Goal: Use online tool/utility

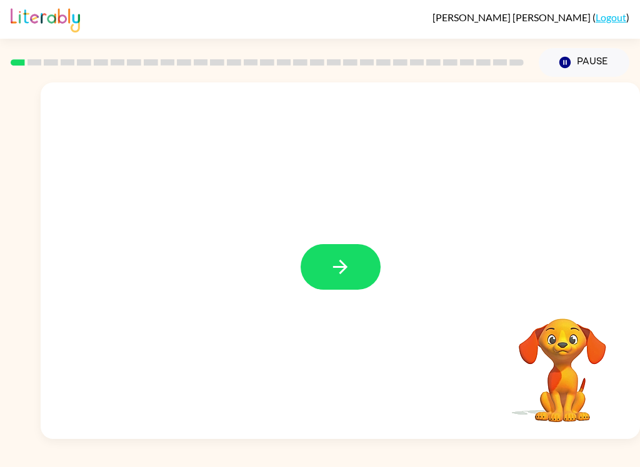
click at [345, 275] on icon "button" at bounding box center [340, 267] width 22 height 22
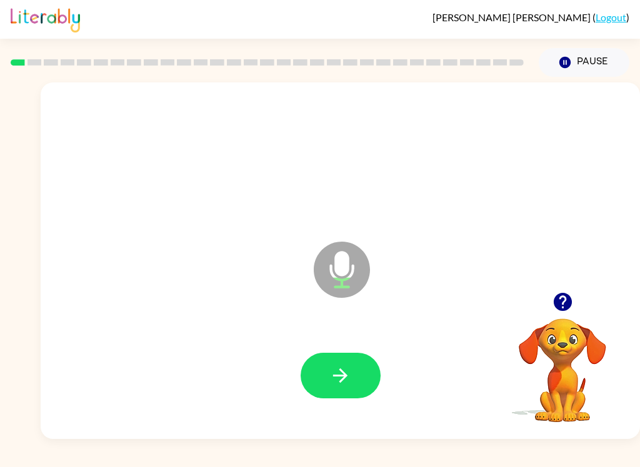
click at [338, 383] on icon "button" at bounding box center [340, 376] width 22 height 22
click at [357, 375] on button "button" at bounding box center [341, 376] width 80 height 46
click at [339, 380] on icon "button" at bounding box center [340, 376] width 22 height 22
click at [355, 373] on button "button" at bounding box center [341, 376] width 80 height 46
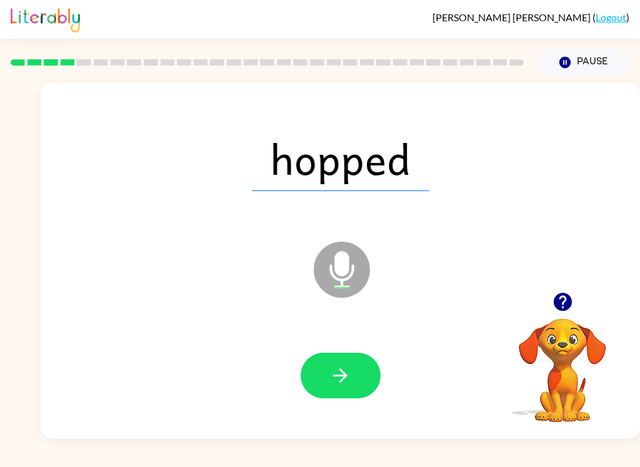
click at [345, 372] on icon "button" at bounding box center [340, 376] width 22 height 22
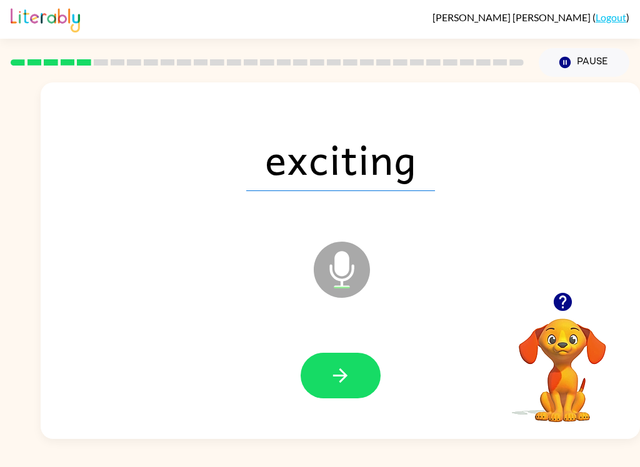
click at [359, 379] on button "button" at bounding box center [341, 376] width 80 height 46
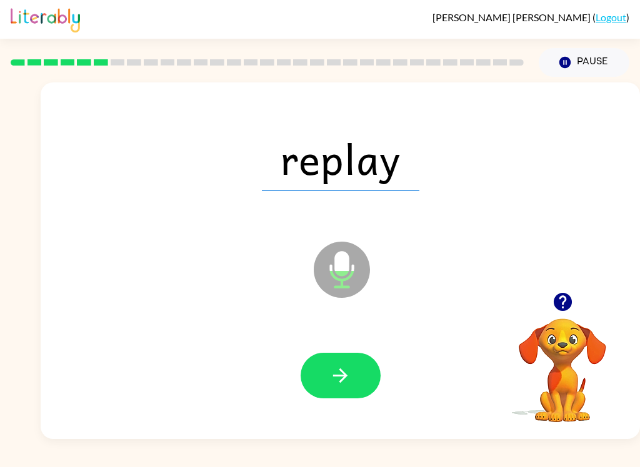
click at [339, 381] on icon "button" at bounding box center [340, 376] width 22 height 22
click at [340, 363] on button "button" at bounding box center [341, 376] width 80 height 46
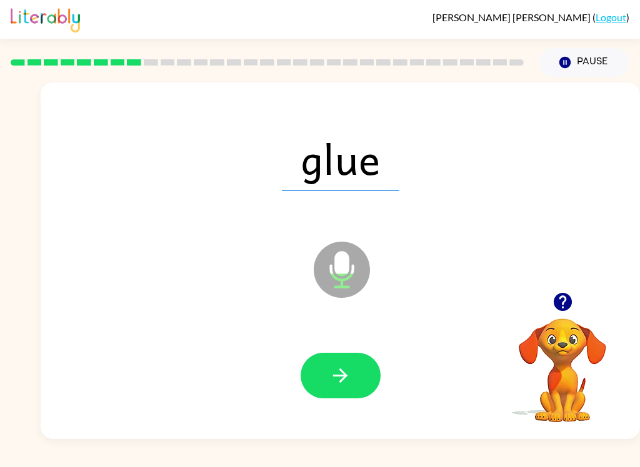
click at [353, 380] on button "button" at bounding box center [341, 376] width 80 height 46
click at [337, 379] on icon "button" at bounding box center [340, 376] width 22 height 22
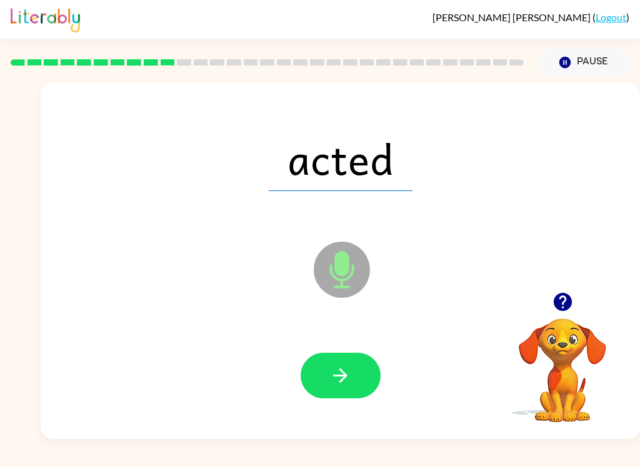
click at [352, 375] on button "button" at bounding box center [341, 376] width 80 height 46
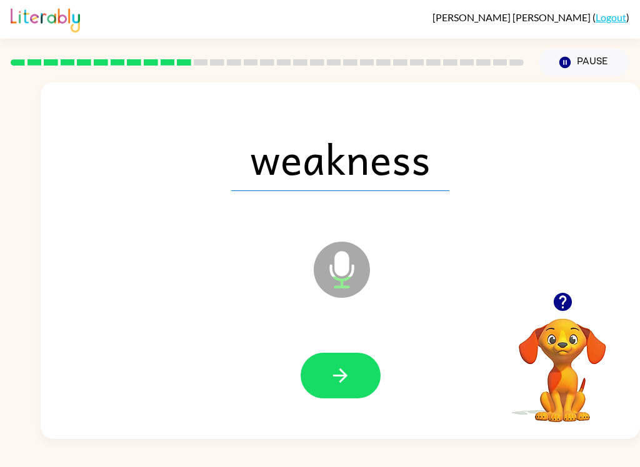
click at [335, 380] on icon "button" at bounding box center [340, 376] width 22 height 22
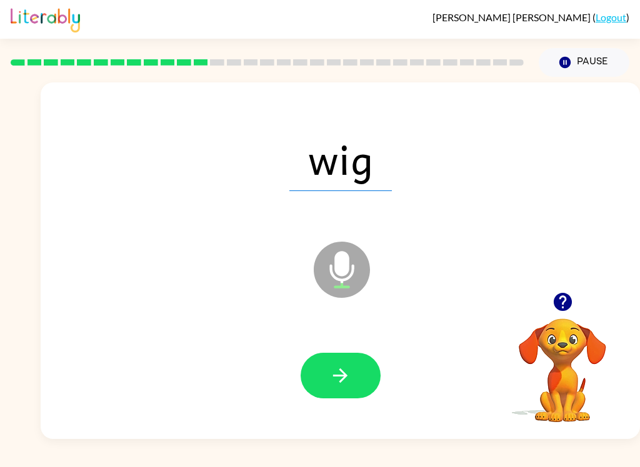
click at [345, 381] on icon "button" at bounding box center [340, 376] width 22 height 22
click at [352, 394] on button "button" at bounding box center [341, 376] width 80 height 46
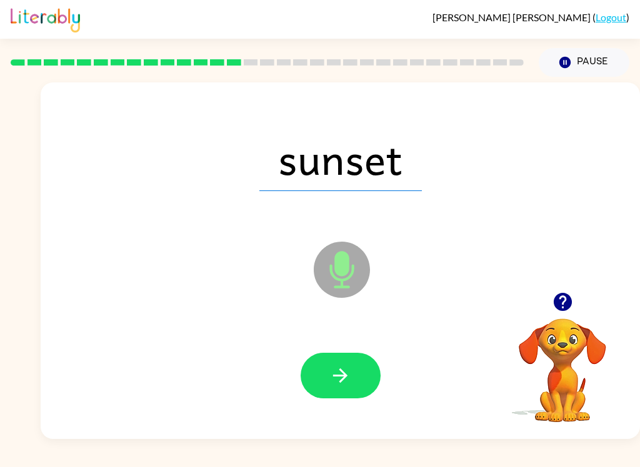
click at [335, 412] on div at bounding box center [340, 376] width 574 height 102
click at [338, 392] on button "button" at bounding box center [341, 376] width 80 height 46
click at [347, 378] on icon "button" at bounding box center [340, 376] width 22 height 22
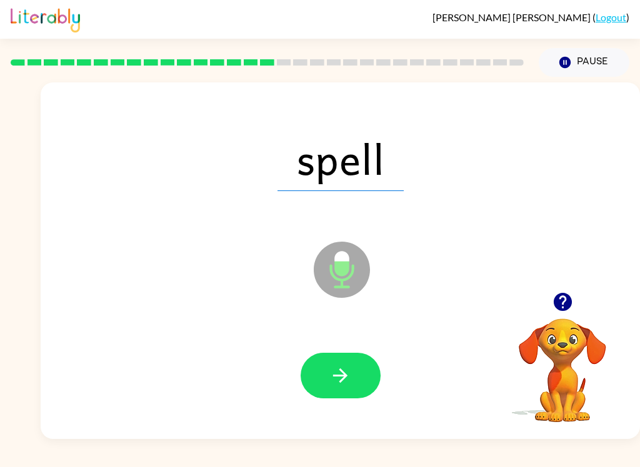
click at [339, 397] on button "button" at bounding box center [341, 376] width 80 height 46
click at [345, 381] on icon "button" at bounding box center [340, 376] width 22 height 22
click at [330, 370] on icon "button" at bounding box center [340, 376] width 22 height 22
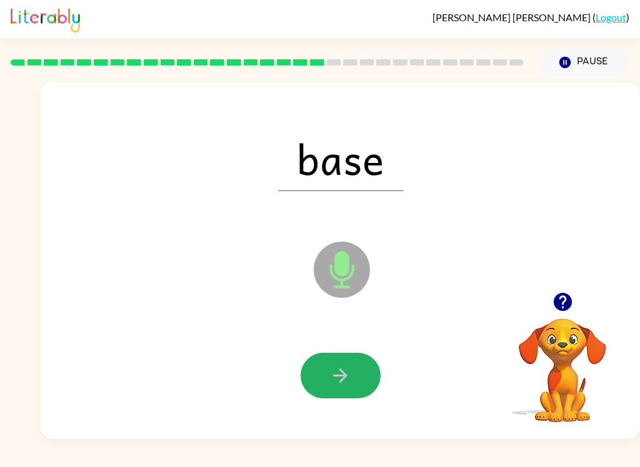
click at [329, 379] on icon "button" at bounding box center [340, 376] width 22 height 22
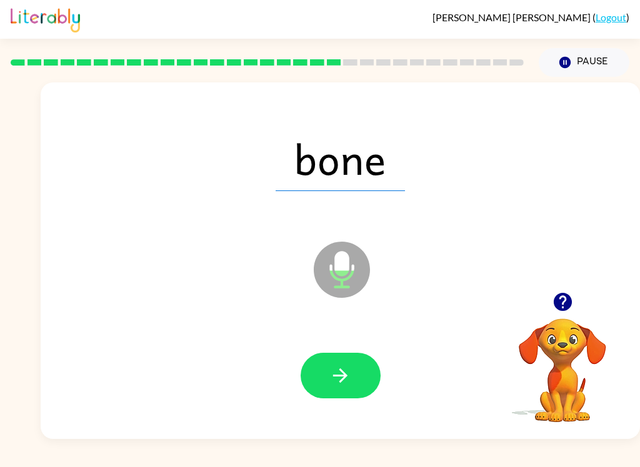
click at [335, 348] on div at bounding box center [340, 376] width 574 height 102
click at [337, 370] on icon "button" at bounding box center [340, 376] width 22 height 22
click at [352, 380] on button "button" at bounding box center [341, 376] width 80 height 46
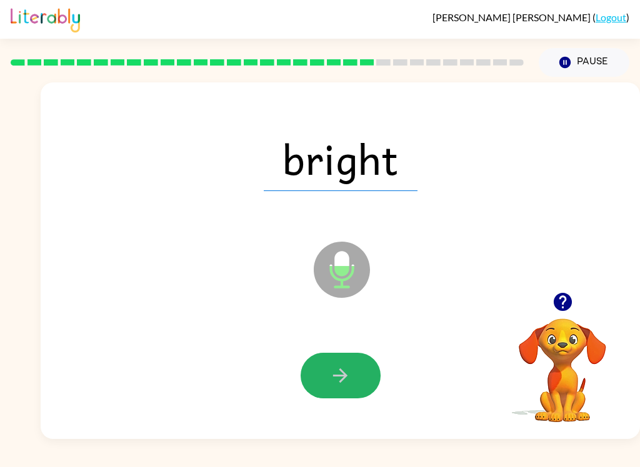
click at [347, 379] on icon "button" at bounding box center [340, 376] width 22 height 22
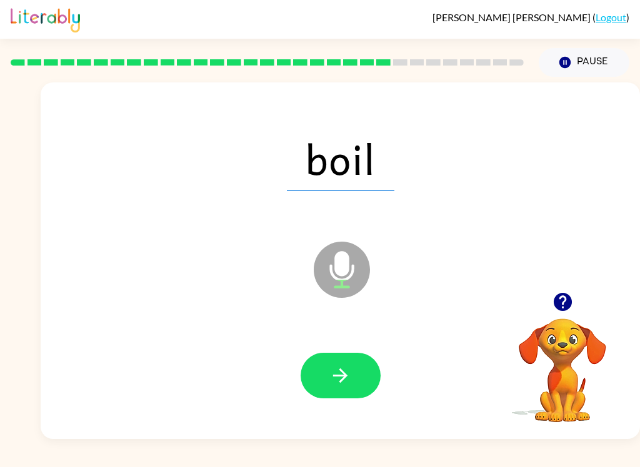
click at [335, 378] on icon "button" at bounding box center [340, 376] width 22 height 22
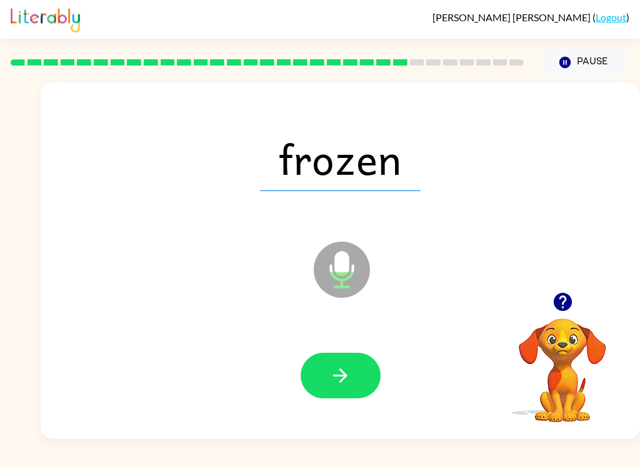
click at [337, 387] on icon "button" at bounding box center [340, 376] width 22 height 22
click at [325, 370] on button "button" at bounding box center [341, 376] width 80 height 46
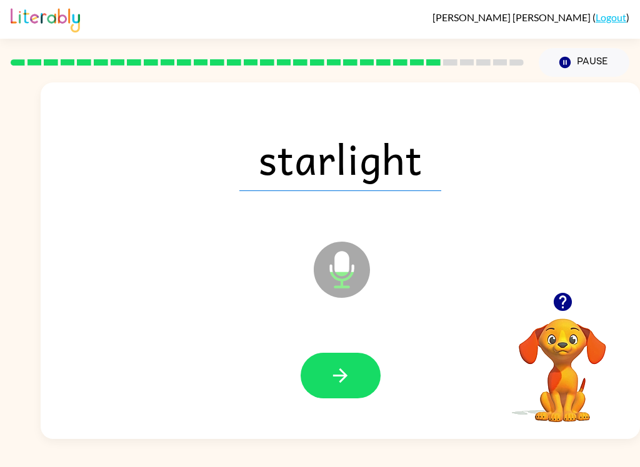
click at [347, 380] on icon "button" at bounding box center [340, 376] width 22 height 22
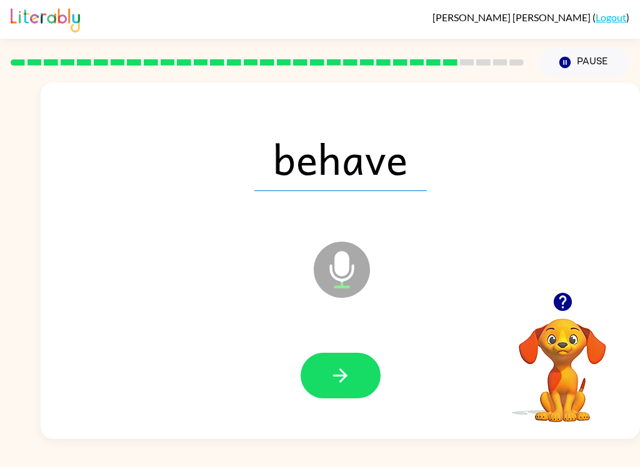
click at [327, 385] on button "button" at bounding box center [341, 376] width 80 height 46
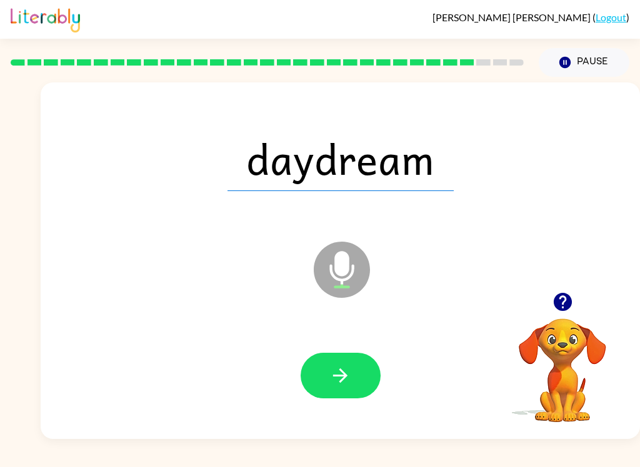
click at [325, 382] on button "button" at bounding box center [341, 376] width 80 height 46
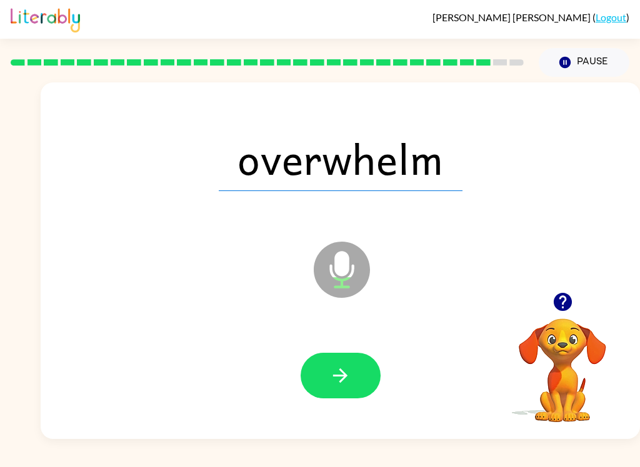
click at [345, 370] on icon "button" at bounding box center [340, 376] width 22 height 22
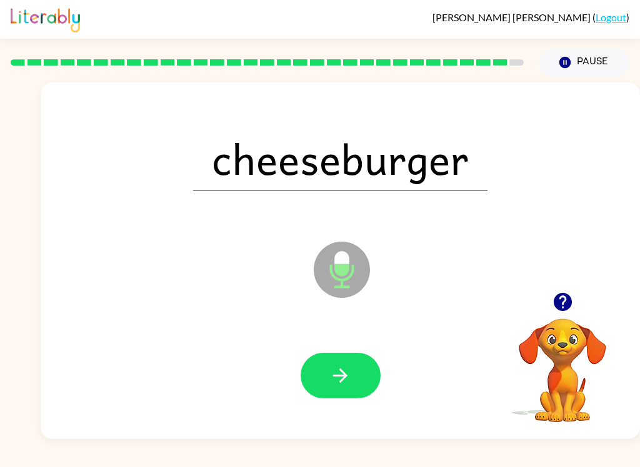
click at [326, 390] on button "button" at bounding box center [341, 376] width 80 height 46
